Goal: Navigation & Orientation: Find specific page/section

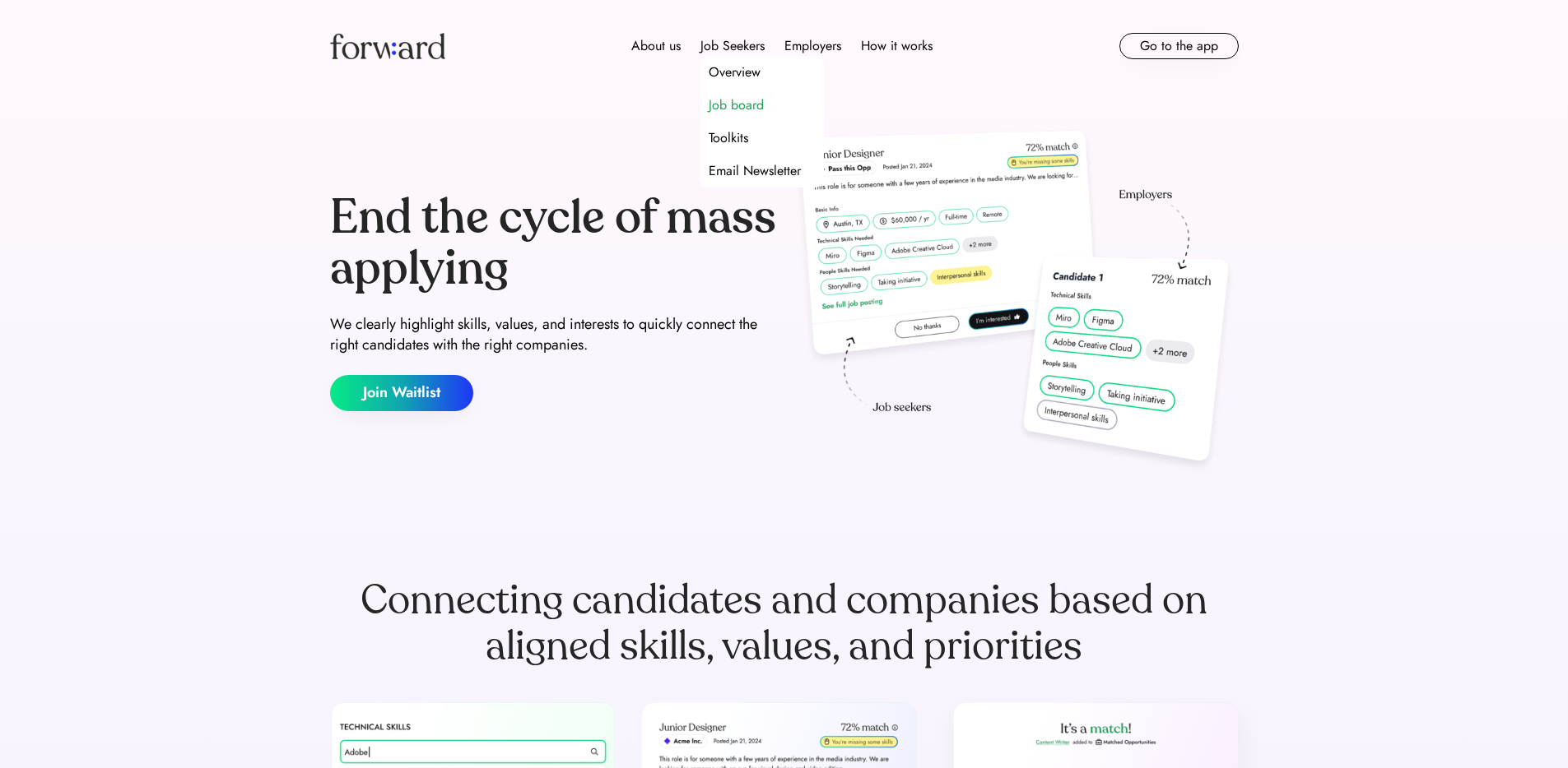
click at [731, 100] on div "Job board" at bounding box center [736, 106] width 55 height 20
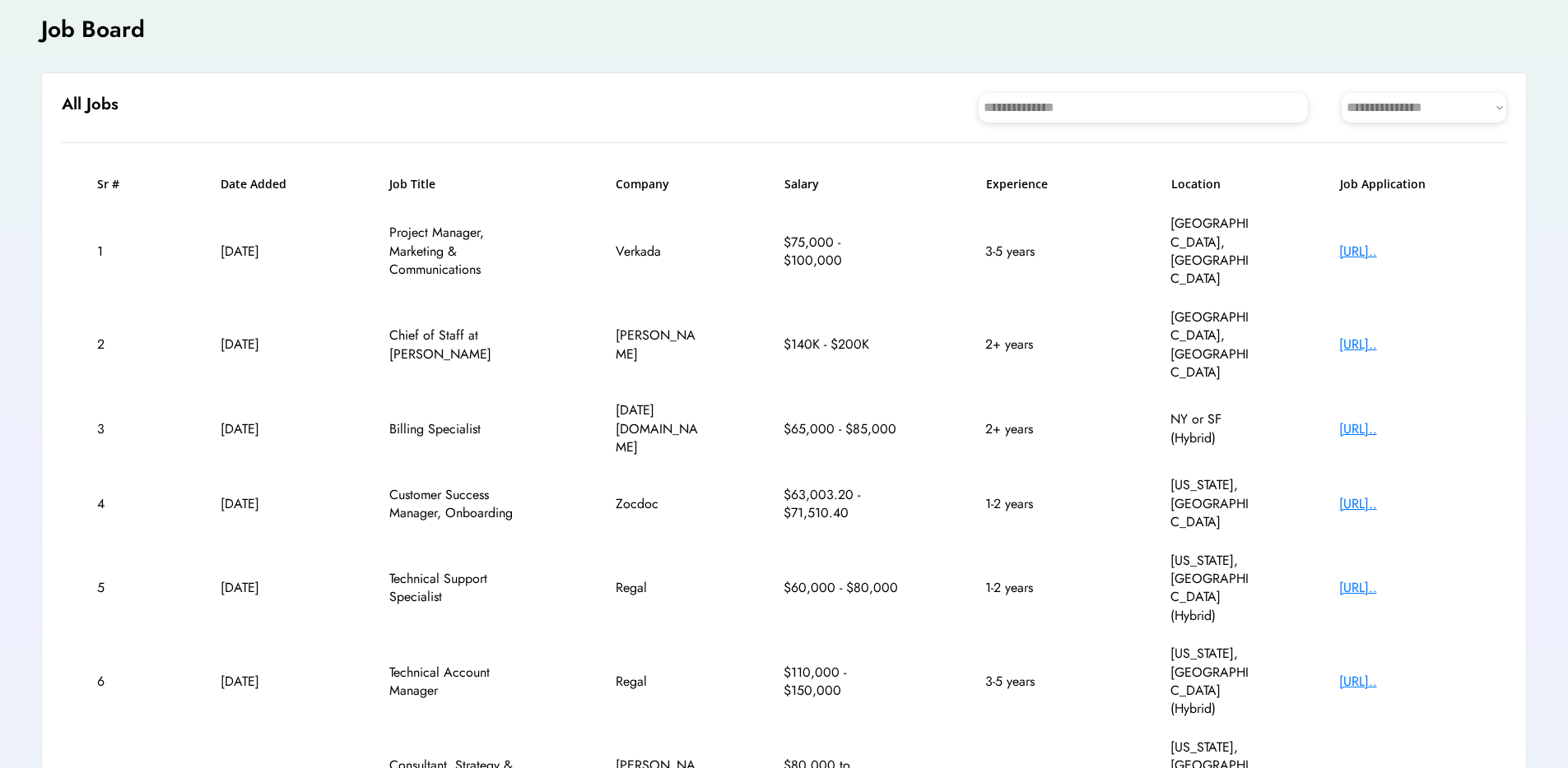
scroll to position [234, 0]
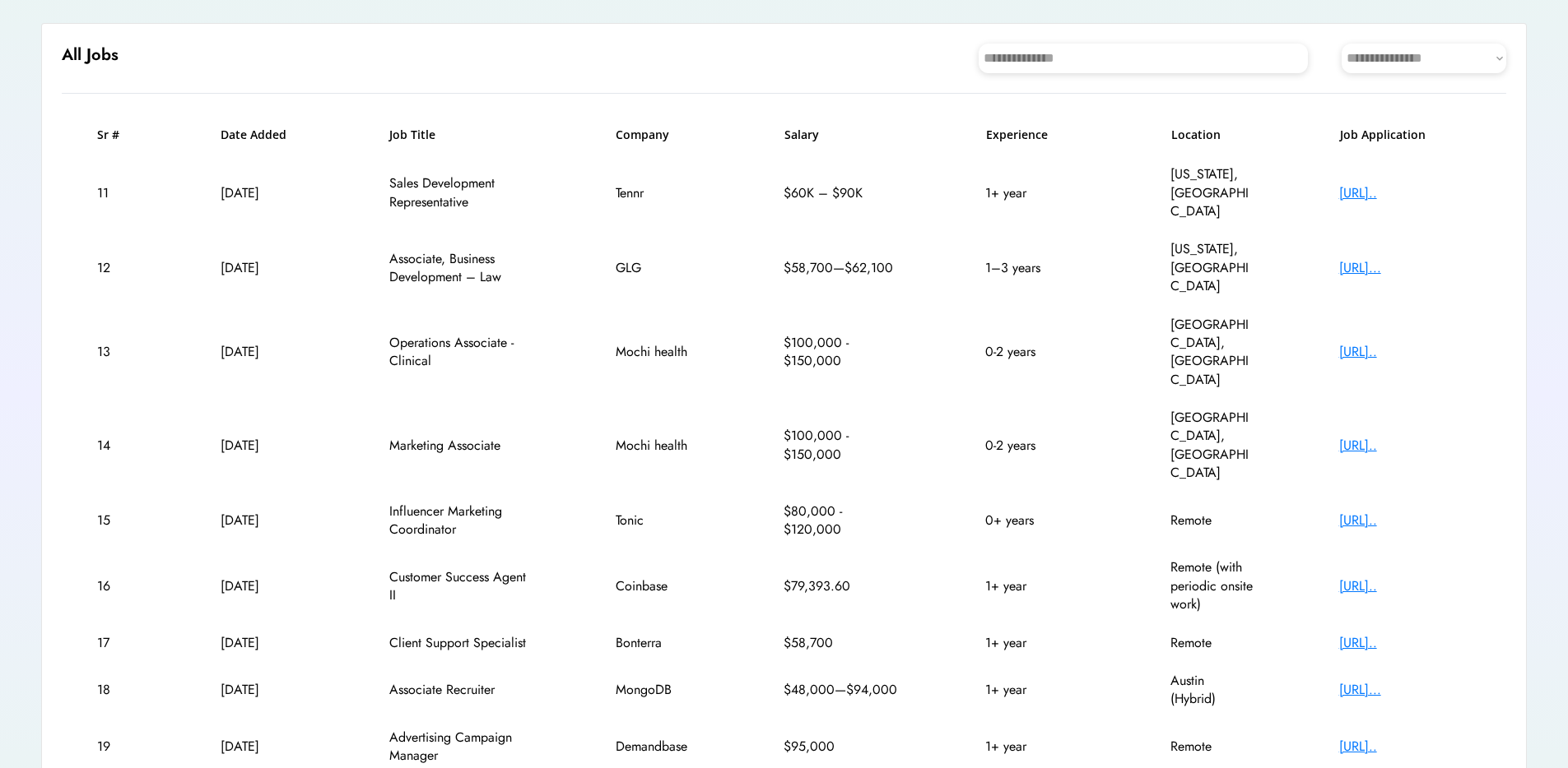
scroll to position [215, 0]
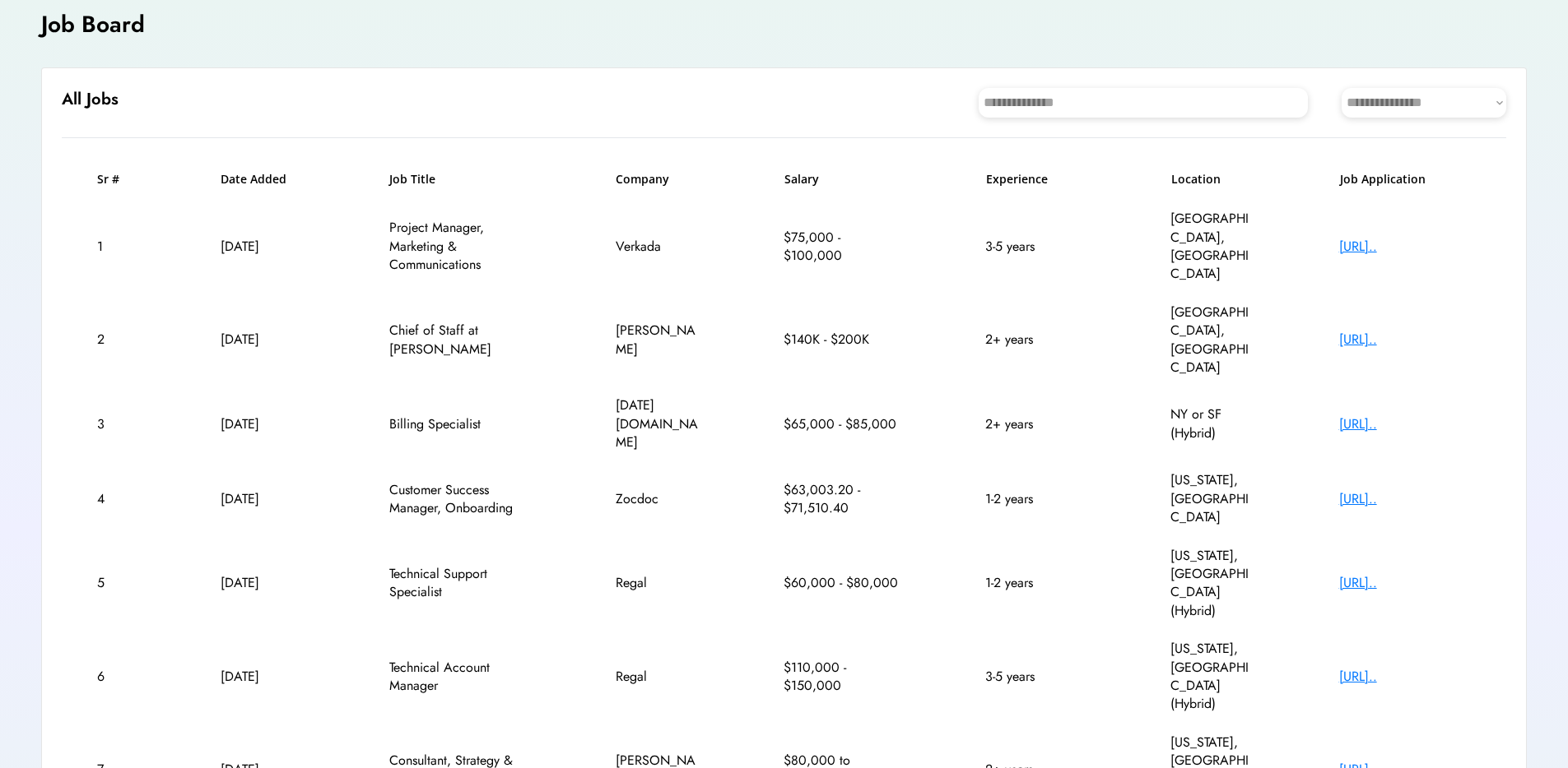
scroll to position [105, 0]
